Goal: Task Accomplishment & Management: Use online tool/utility

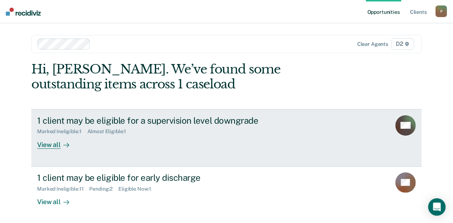
click at [43, 145] on div "View all" at bounding box center [57, 142] width 41 height 14
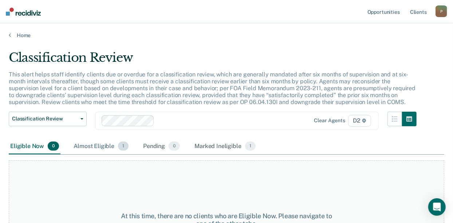
click at [118, 146] on span "1" at bounding box center [123, 146] width 11 height 9
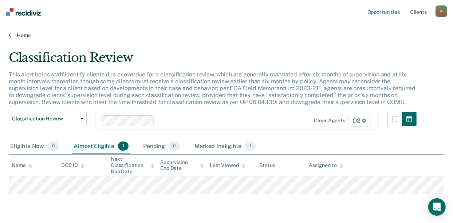
click at [11, 35] on link "Home" at bounding box center [226, 35] width 435 height 7
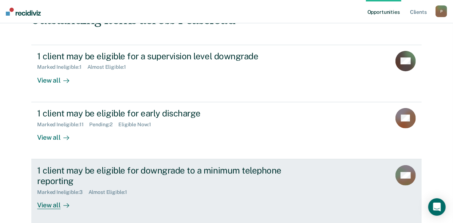
scroll to position [66, 0]
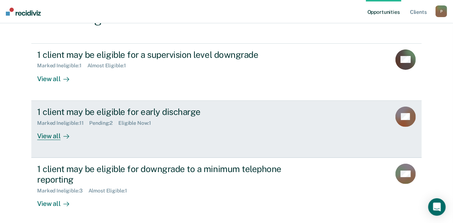
click at [48, 135] on div "View all" at bounding box center [57, 133] width 41 height 14
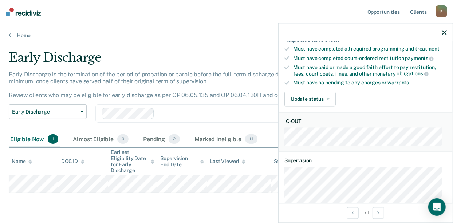
scroll to position [132, 0]
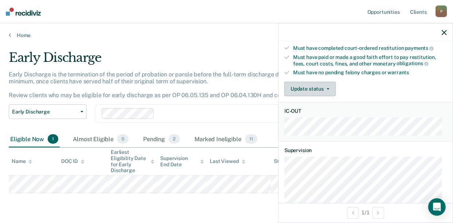
click at [327, 88] on icon "button" at bounding box center [328, 88] width 3 height 1
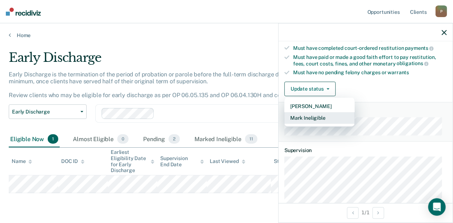
click at [304, 116] on button "Mark Ineligible" at bounding box center [319, 118] width 70 height 12
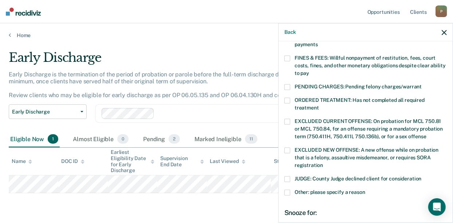
scroll to position [99, 0]
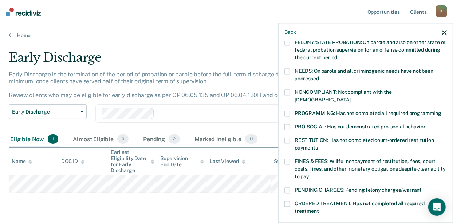
click at [282, 90] on div "SS Which of the following requirements has [PERSON_NAME] not met? [MEDICAL_DATA…" at bounding box center [365, 132] width 174 height 180
click at [288, 94] on span at bounding box center [287, 93] width 6 height 6
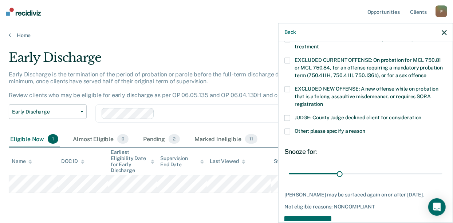
scroll to position [265, 0]
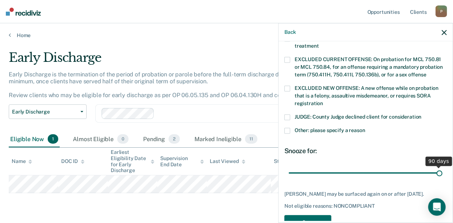
drag, startPoint x: 365, startPoint y: 162, endPoint x: 385, endPoint y: 183, distance: 29.6
type input "90"
click at [438, 167] on input "range" at bounding box center [366, 173] width 154 height 13
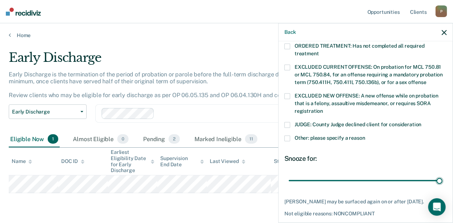
scroll to position [284, 0]
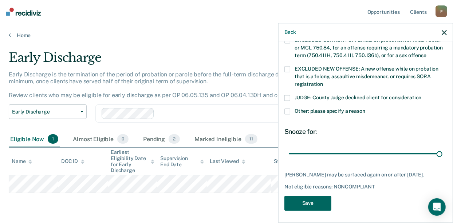
click at [314, 199] on button "Save" at bounding box center [307, 203] width 47 height 15
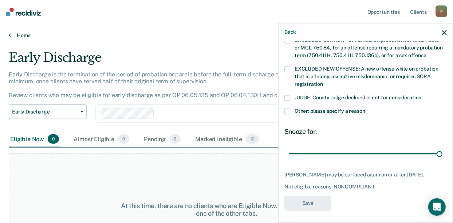
scroll to position [276, 0]
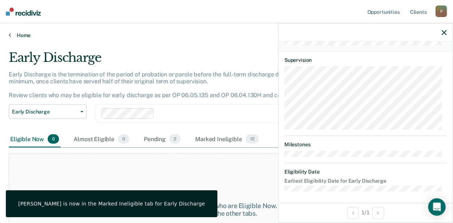
click at [11, 35] on link "Home" at bounding box center [226, 35] width 435 height 7
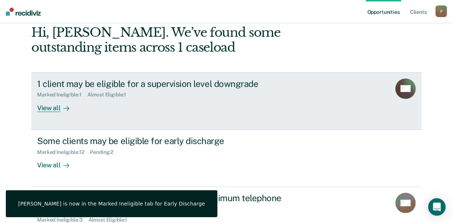
scroll to position [96, 0]
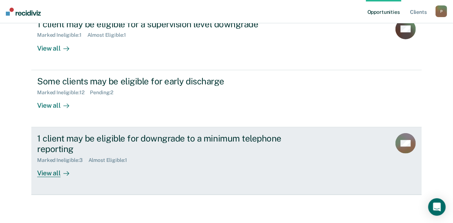
click at [53, 172] on div "View all" at bounding box center [57, 170] width 41 height 14
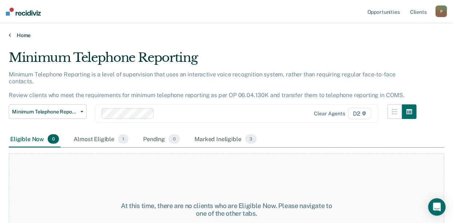
click at [9, 35] on icon at bounding box center [10, 35] width 2 height 6
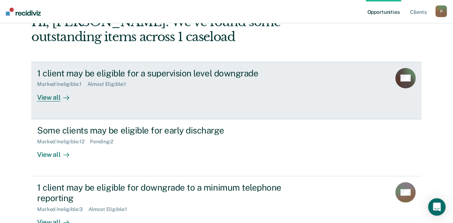
scroll to position [96, 0]
